Goal: Task Accomplishment & Management: Manage account settings

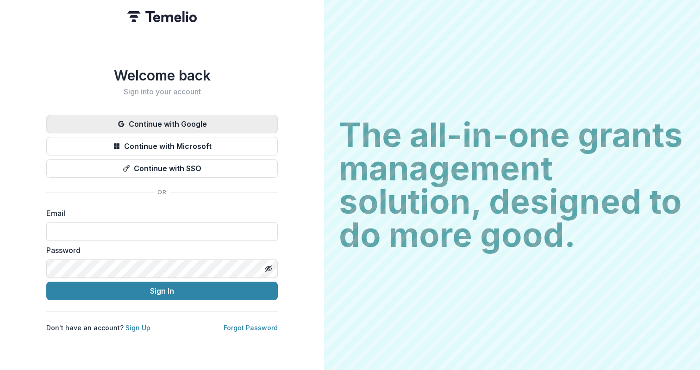
click at [180, 119] on button "Continue with Google" at bounding box center [161, 124] width 231 height 19
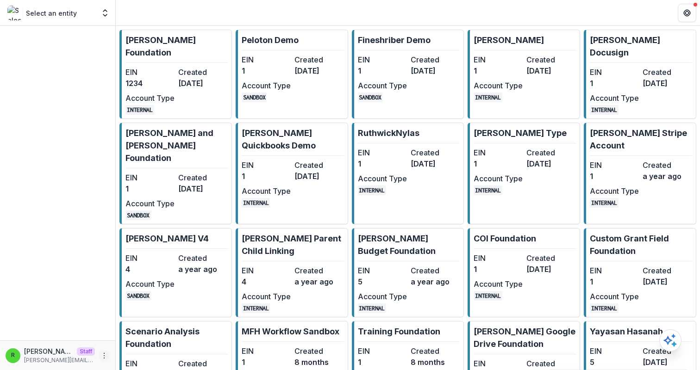
click at [104, 357] on icon "More" at bounding box center [103, 355] width 7 height 7
click at [175, 108] on div "EIN 1234 Created [DATE] Account Type INTERNAL" at bounding box center [176, 91] width 102 height 48
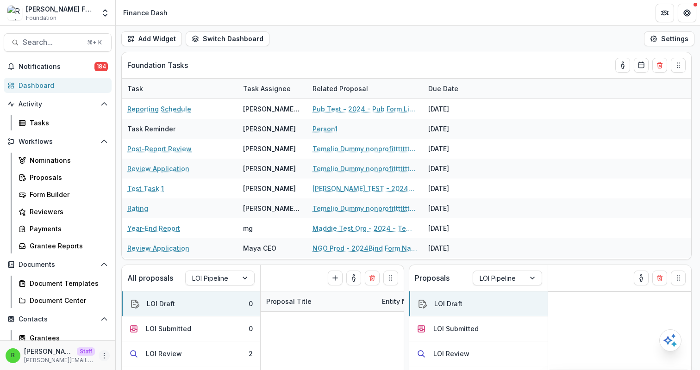
click at [100, 354] on icon "More" at bounding box center [103, 355] width 7 height 7
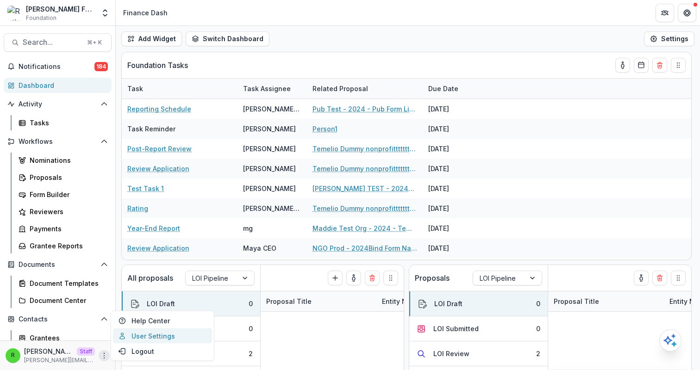
click at [148, 333] on link "User Settings" at bounding box center [162, 336] width 99 height 15
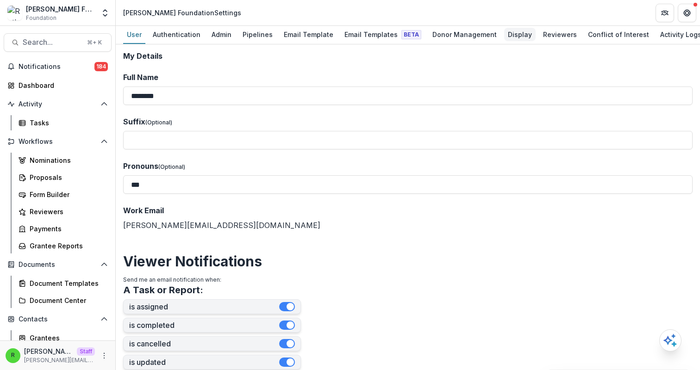
click at [510, 41] on link "Display" at bounding box center [519, 35] width 31 height 18
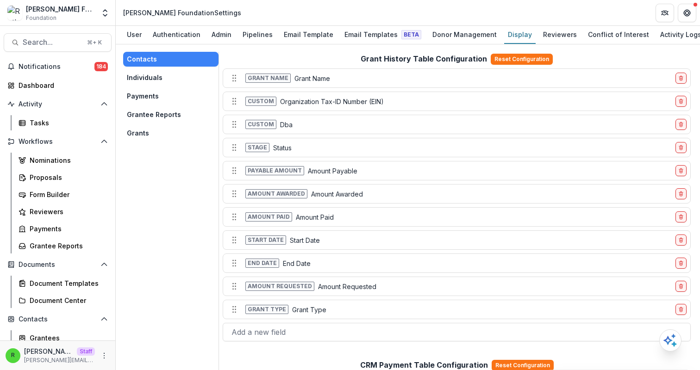
click at [154, 92] on button "Payments" at bounding box center [170, 96] width 95 height 15
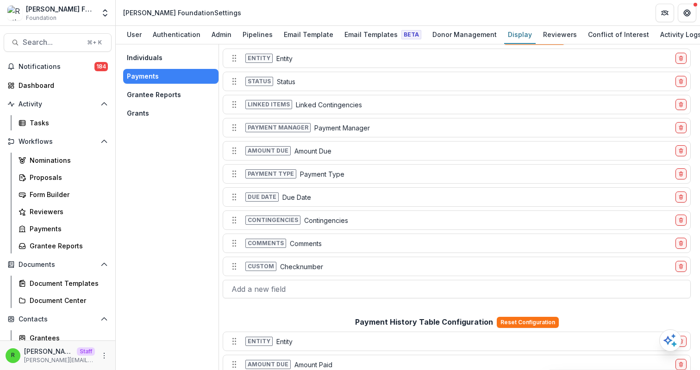
scroll to position [21, 0]
click at [289, 293] on div at bounding box center [456, 288] width 450 height 13
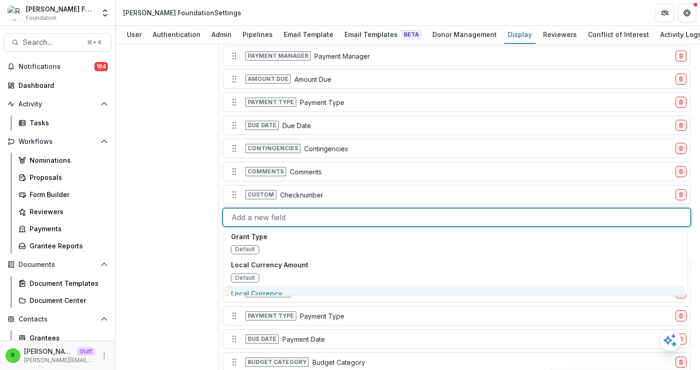
scroll to position [118, 0]
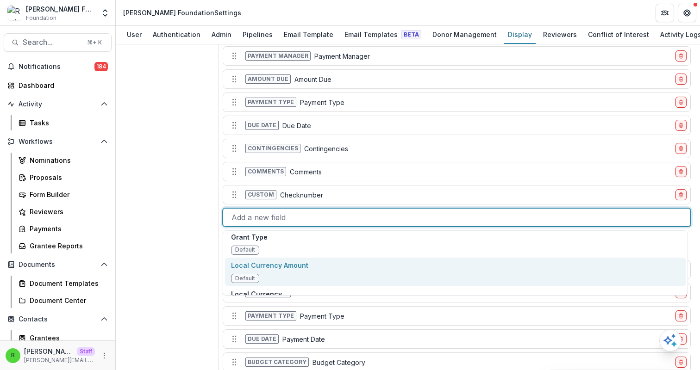
click at [297, 286] on div "Local Currency Amount Default" at bounding box center [455, 272] width 461 height 29
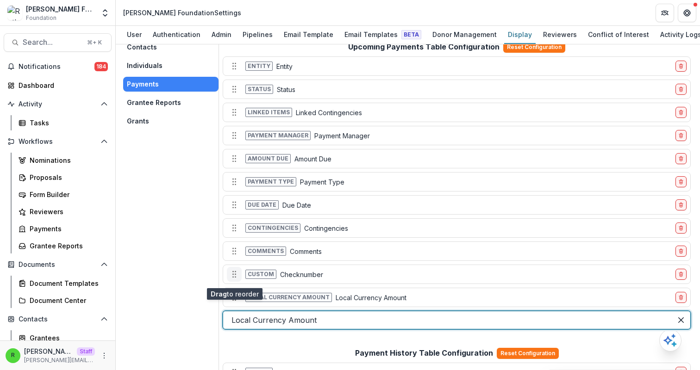
scroll to position [9, 0]
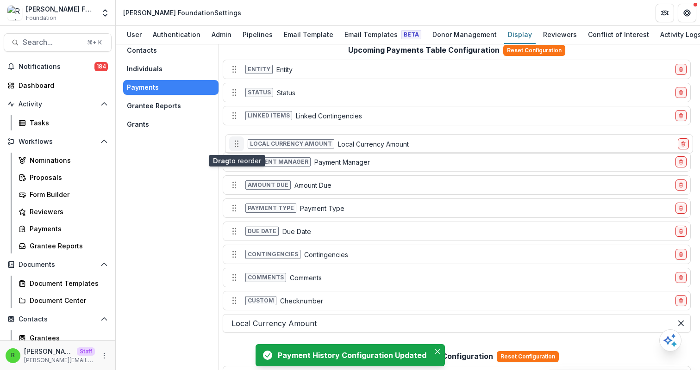
drag, startPoint x: 234, startPoint y: 301, endPoint x: 236, endPoint y: 143, distance: 158.3
click at [236, 143] on icon "Move field" at bounding box center [236, 143] width 9 height 9
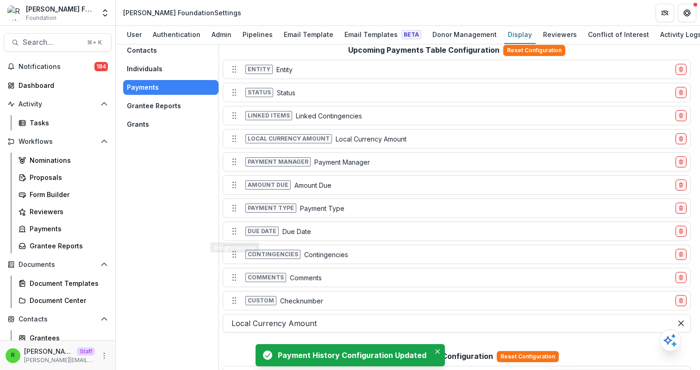
click at [193, 256] on div "Contacts Individuals Payments Grantee Reports Grants" at bounding box center [171, 342] width 96 height 598
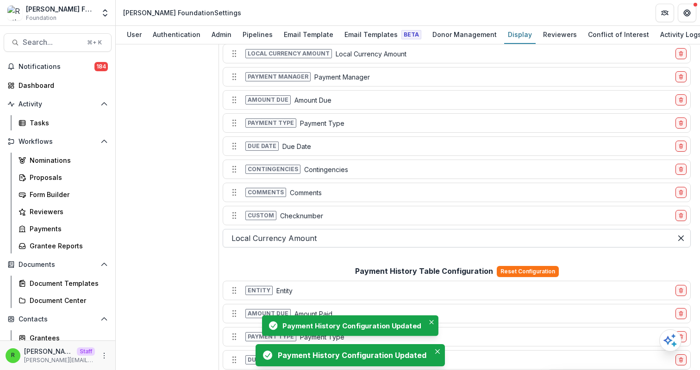
scroll to position [95, 0]
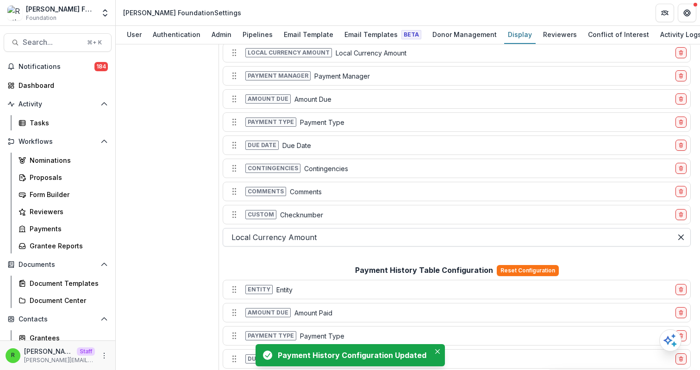
click at [295, 242] on div at bounding box center [447, 237] width 432 height 13
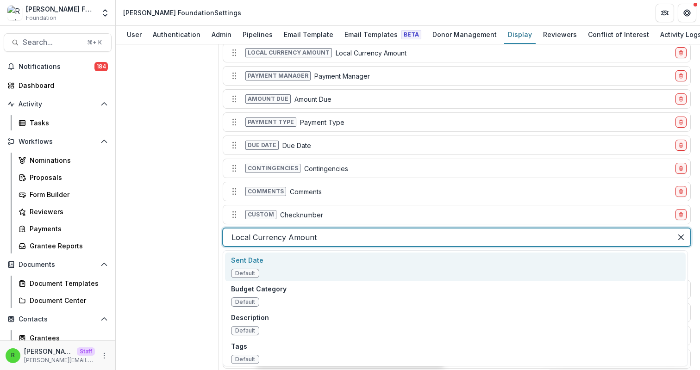
click at [189, 243] on div "Contacts Individuals Payments Grantee Reports Grants" at bounding box center [171, 256] width 96 height 598
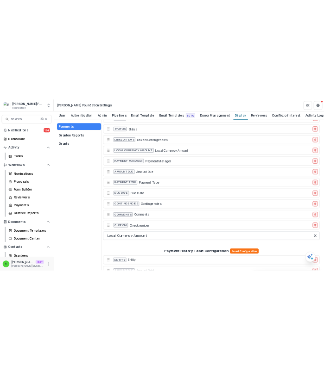
scroll to position [38, 0]
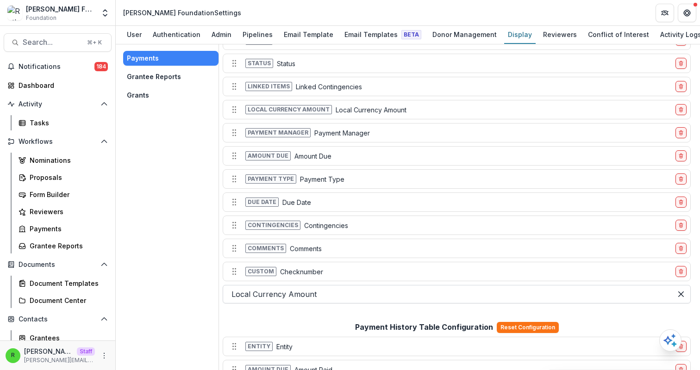
click at [288, 297] on div at bounding box center [447, 294] width 432 height 13
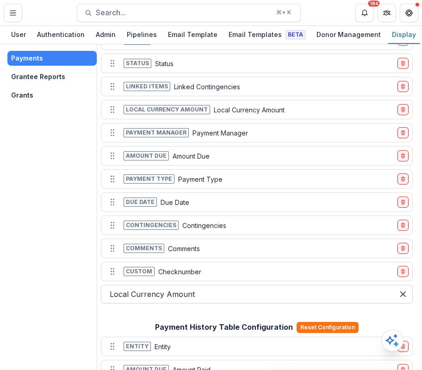
click at [266, 296] on div at bounding box center [248, 294] width 276 height 13
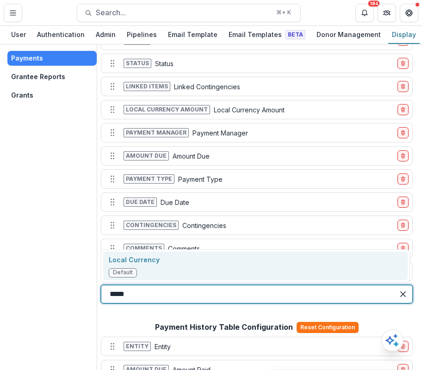
type input "*****"
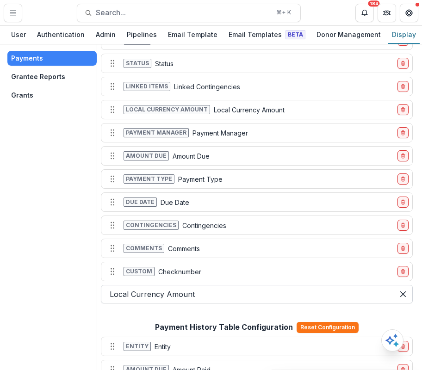
click at [223, 299] on div at bounding box center [248, 294] width 276 height 13
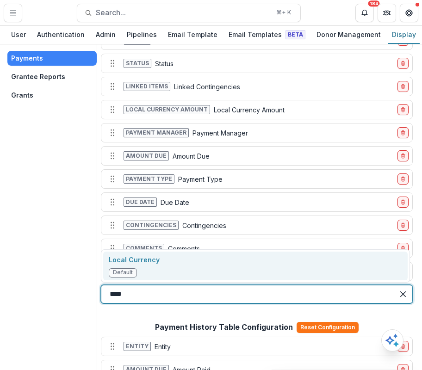
type input "*****"
click at [197, 265] on div "Local Currency Default" at bounding box center [255, 266] width 305 height 29
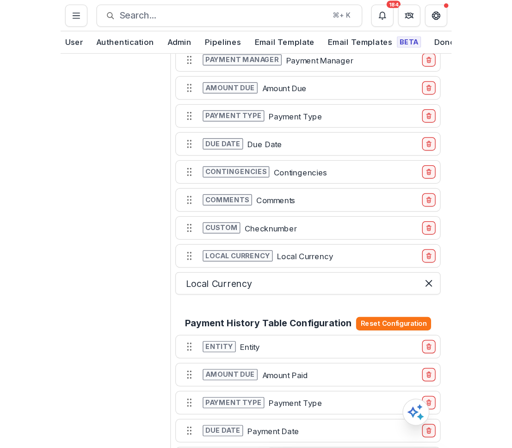
scroll to position [121, 0]
